Goal: Task Accomplishment & Management: Manage account settings

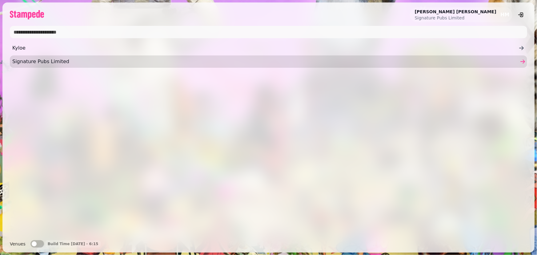
click at [87, 64] on span "Signature Pubs Limited" at bounding box center [265, 61] width 506 height 7
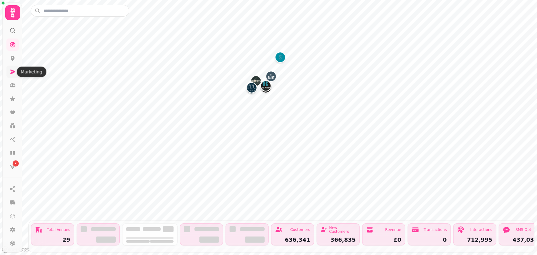
click at [11, 73] on icon at bounding box center [12, 72] width 5 height 4
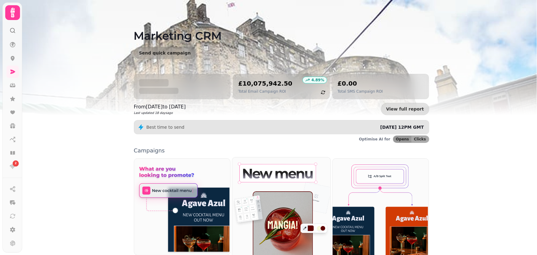
click at [277, 211] on img at bounding box center [281, 208] width 98 height 103
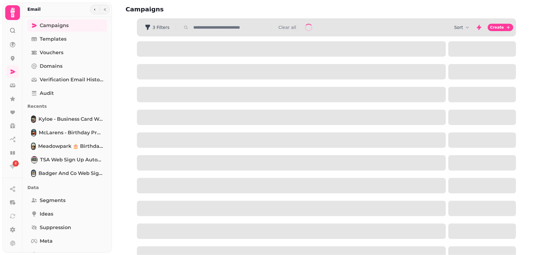
click at [211, 28] on input "text" at bounding box center [230, 27] width 79 height 6
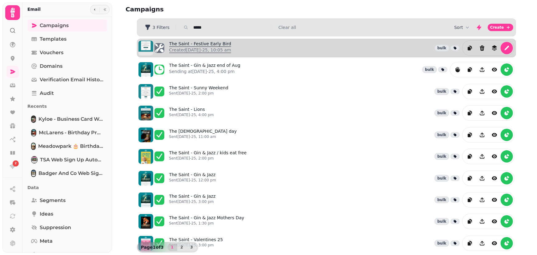
type input "*****"
click at [211, 43] on link "The Saint - Festive Early Bird Created [DATE]-25, 10:05 am" at bounding box center [200, 48] width 62 height 15
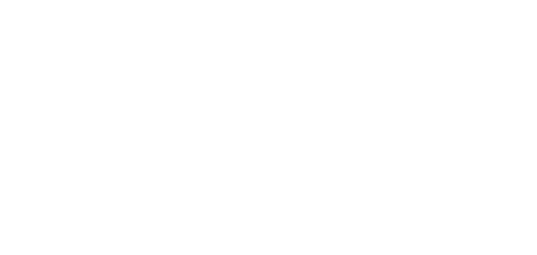
select select "**********"
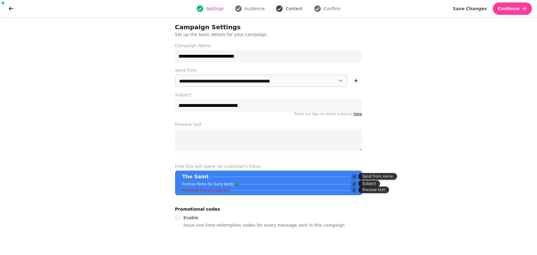
click at [289, 10] on span "Content" at bounding box center [294, 9] width 17 height 6
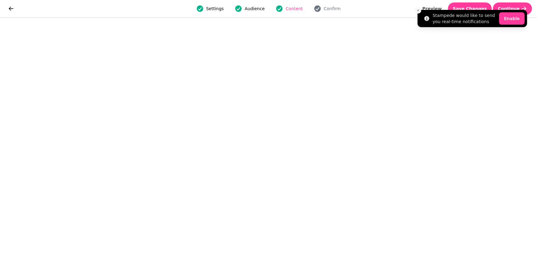
click at [476, 10] on li "Stampede would like to send you real-time notifications Enable" at bounding box center [473, 18] width 110 height 17
click at [481, 10] on li "Stampede would like to send you real-time notifications Enable" at bounding box center [473, 18] width 110 height 17
click at [479, 2] on button "Save Changes" at bounding box center [470, 8] width 44 height 12
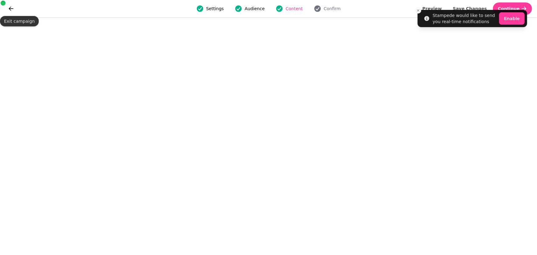
click at [3, 5] on div at bounding box center [3, 3] width 5 height 5
click at [9, 6] on icon "go back" at bounding box center [11, 9] width 6 height 6
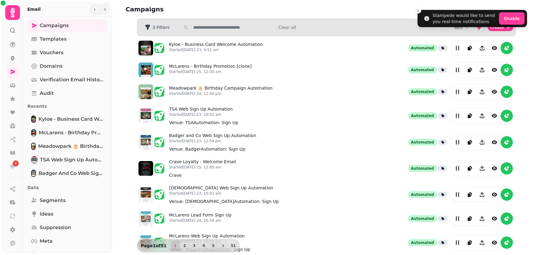
click at [220, 34] on div "Sort Create" at bounding box center [326, 27] width 379 height 17
click at [219, 31] on div "3 Filters Clear all" at bounding box center [326, 27] width 379 height 10
click at [216, 29] on input "text" at bounding box center [230, 27] width 79 height 6
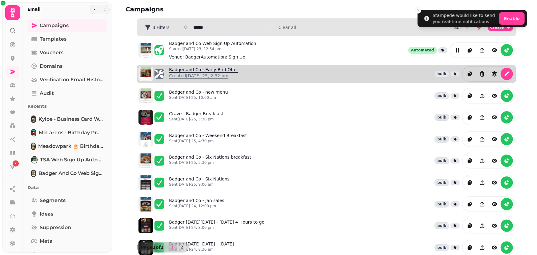
type input "******"
click at [210, 71] on link "Badger and Co - Early Bird Offer Created 11th Aug-25, 2:32 pm" at bounding box center [203, 73] width 69 height 15
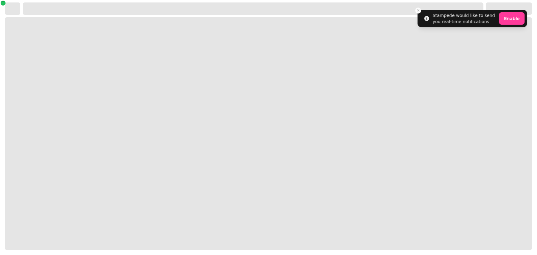
select select "**********"
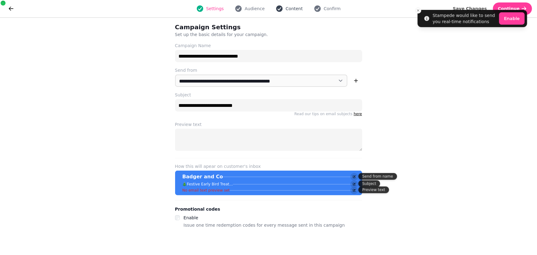
click at [299, 11] on span "Content" at bounding box center [294, 9] width 17 height 6
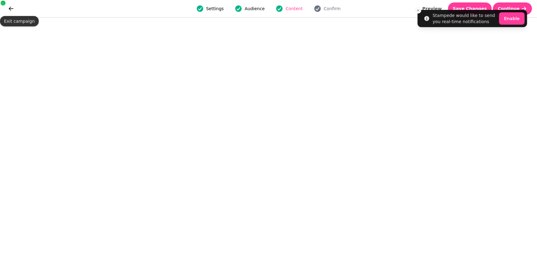
click at [3, 9] on div "Settings Audience Content Confirm Preview Save Changes Continue" at bounding box center [268, 8] width 537 height 17
click at [11, 7] on icon "go back" at bounding box center [11, 9] width 6 height 6
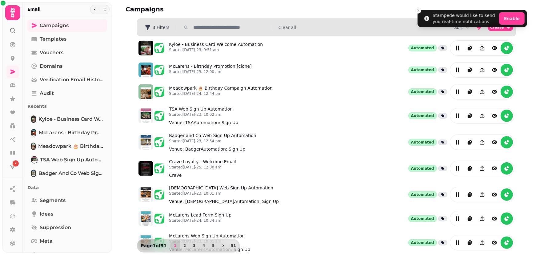
click at [12, 12] on icon at bounding box center [12, 13] width 4 height 10
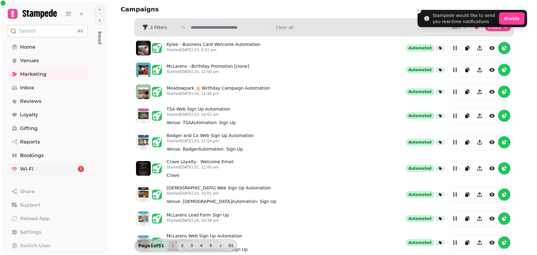
click at [31, 167] on span "Wi-Fi" at bounding box center [27, 168] width 14 height 7
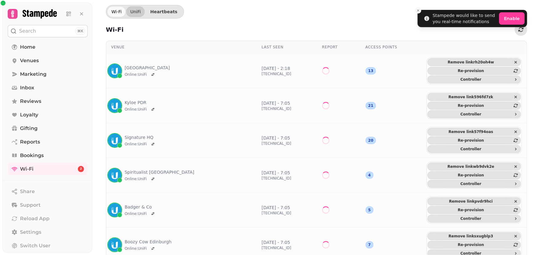
click at [32, 38] on div "Search ⌘K" at bounding box center [48, 30] width 90 height 16
click at [32, 46] on span "Home" at bounding box center [27, 46] width 15 height 7
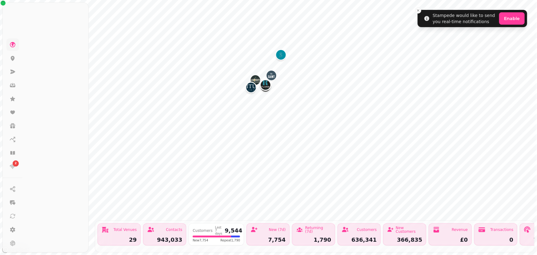
click at [33, 59] on div "2 Total Venues 29 Contacts 943,033 Customers Last 7 days 9,544 New 7,754 Repeat…" at bounding box center [268, 127] width 537 height 255
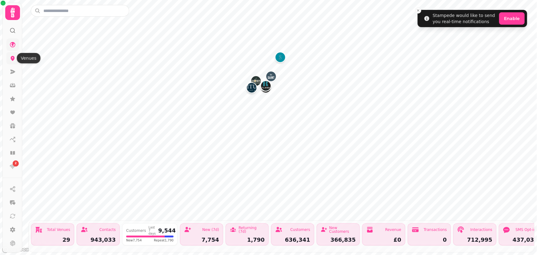
click at [12, 55] on icon at bounding box center [13, 58] width 6 height 6
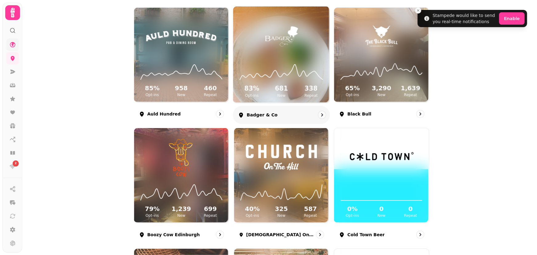
scroll to position [56, 0]
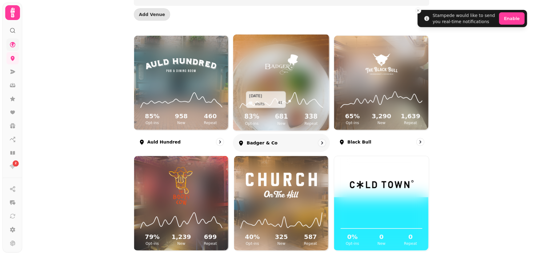
click at [288, 107] on icon at bounding box center [281, 100] width 87 height 20
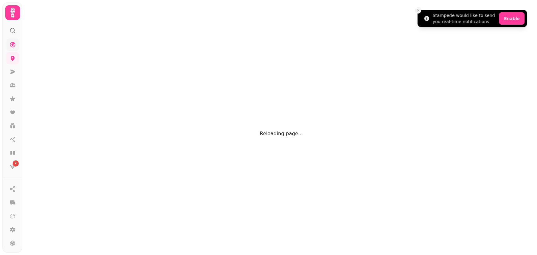
click at [418, 8] on button "Close toast" at bounding box center [418, 10] width 6 height 6
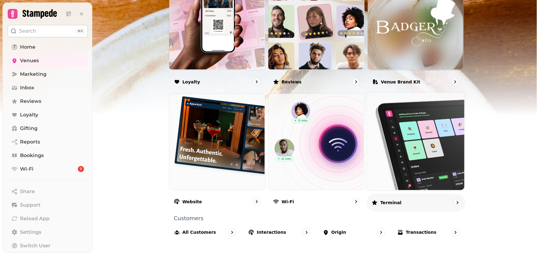
scroll to position [369, 0]
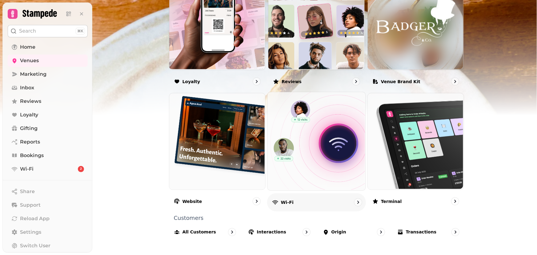
click at [332, 196] on div "Wi-Fi" at bounding box center [316, 202] width 99 height 18
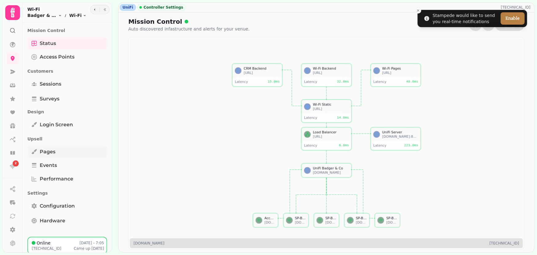
click at [46, 153] on span "Pages" at bounding box center [48, 151] width 16 height 7
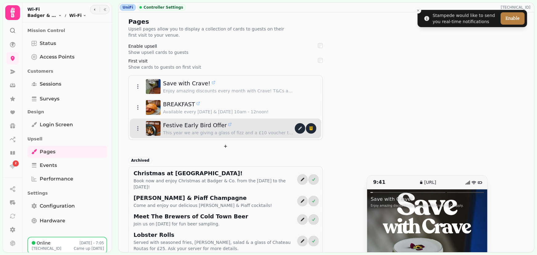
click at [215, 124] on span "Festive Early Bird Offer" at bounding box center [195, 125] width 64 height 9
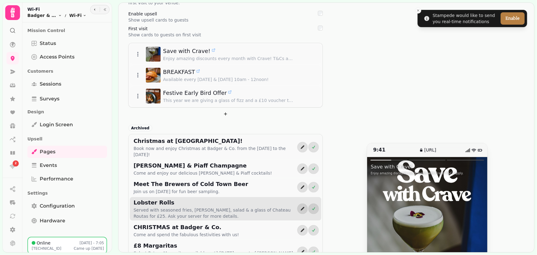
scroll to position [28, 0]
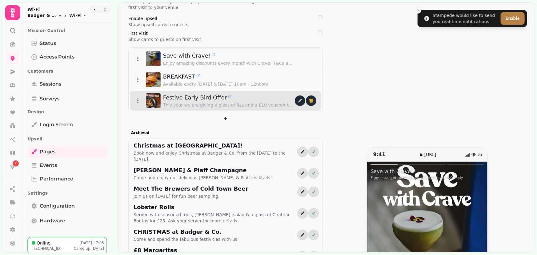
click at [206, 100] on span "Festive Early Bird Offer" at bounding box center [195, 97] width 64 height 9
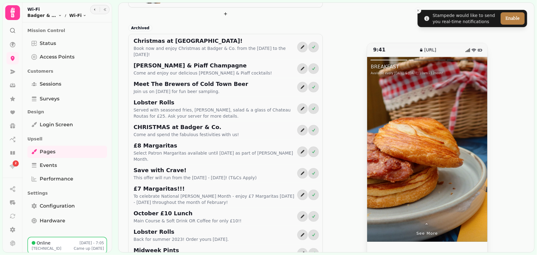
scroll to position [140, 0]
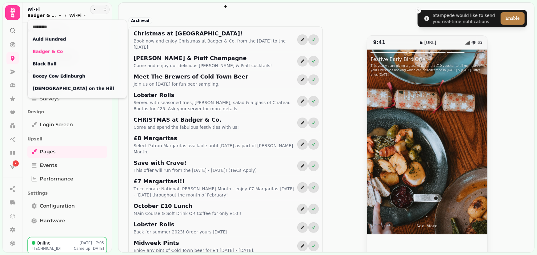
click at [50, 14] on html "Stampede would like to send you real-time notifications Enable 2 UniFi Controll…" at bounding box center [268, 127] width 537 height 255
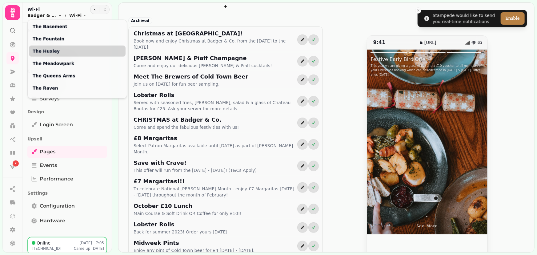
scroll to position [292, 0]
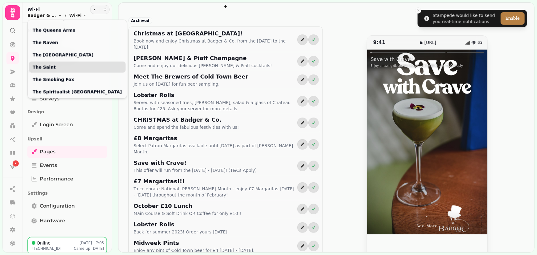
click at [52, 66] on link "The Saint" at bounding box center [77, 67] width 89 height 6
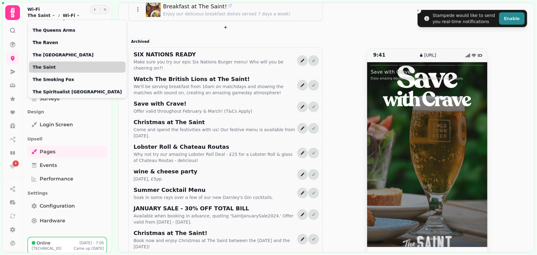
scroll to position [161, 0]
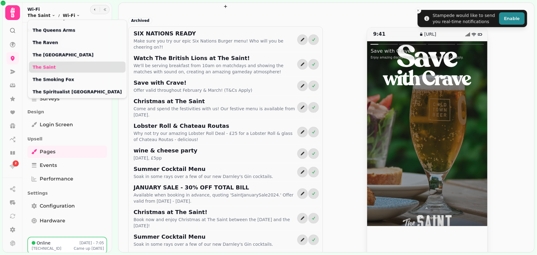
click at [40, 66] on link "The Saint" at bounding box center [77, 67] width 89 height 6
click at [48, 15] on html "Stampede would like to send you real-time notifications Enable 2 UniFi Controll…" at bounding box center [268, 127] width 537 height 255
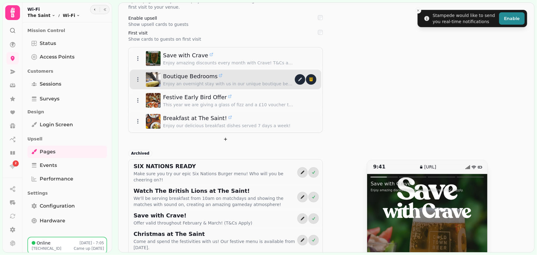
scroll to position [21, 0]
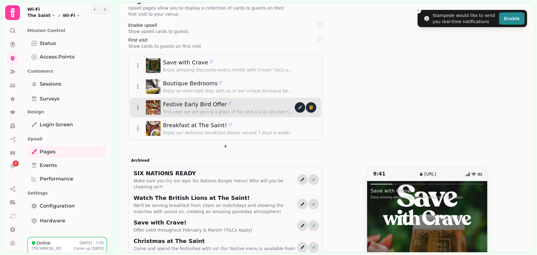
click at [214, 109] on p "This year we are giving a glass of fizz and a £10 voucher to all members of you…" at bounding box center [229, 112] width 132 height 6
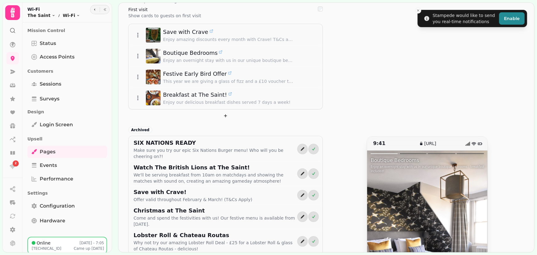
scroll to position [105, 0]
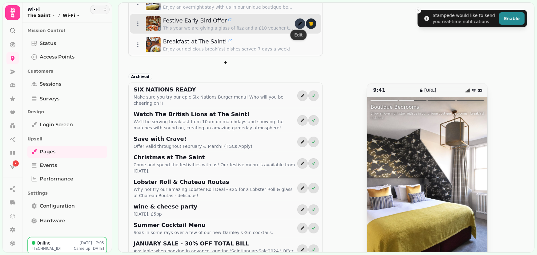
click at [298, 25] on icon "edit" at bounding box center [300, 24] width 4 height 4
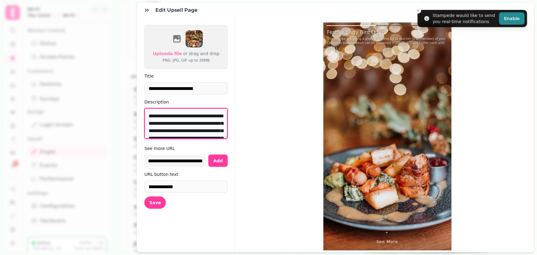
drag, startPoint x: 171, startPoint y: 123, endPoint x: 200, endPoint y: 114, distance: 30.7
click at [200, 114] on textarea "**********" at bounding box center [185, 123] width 83 height 31
type textarea "**********"
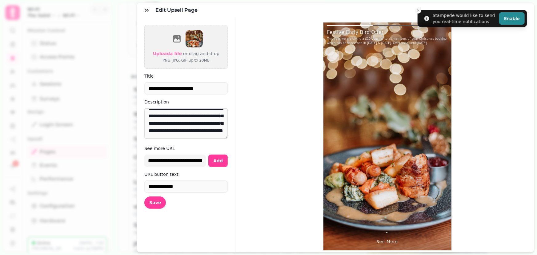
click at [383, 239] on span "See more" at bounding box center [388, 242] width 22 height 6
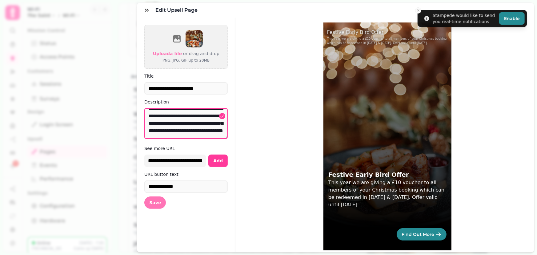
click at [152, 203] on span "Save" at bounding box center [155, 202] width 12 height 4
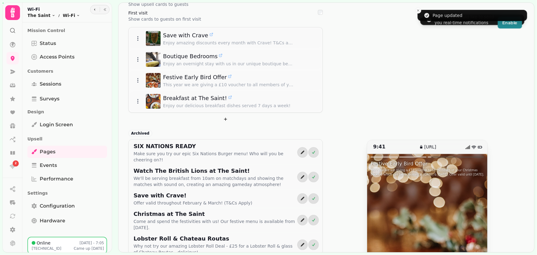
scroll to position [0, 0]
